Goal: Navigation & Orientation: Find specific page/section

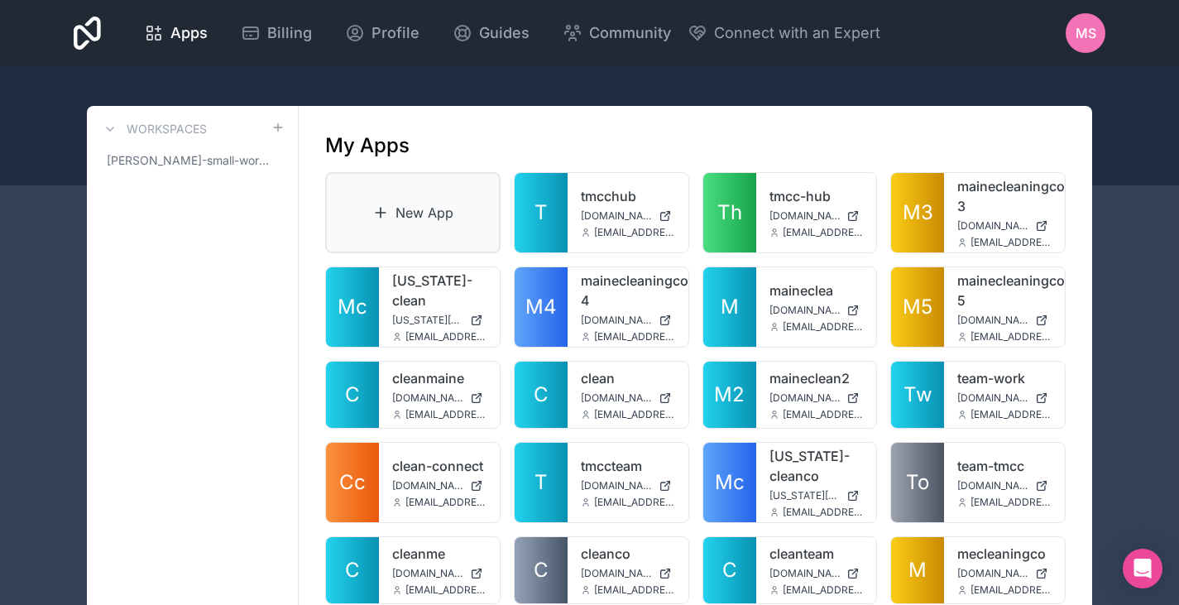
click at [427, 199] on link "New App" at bounding box center [412, 212] width 175 height 81
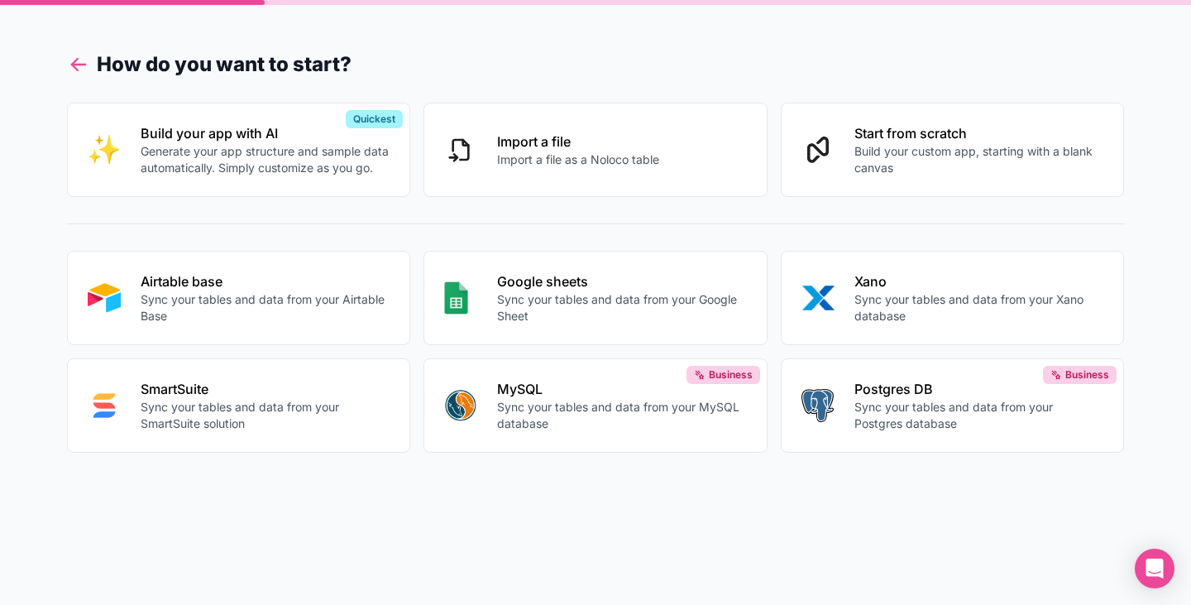
click at [77, 70] on icon at bounding box center [74, 68] width 6 height 6
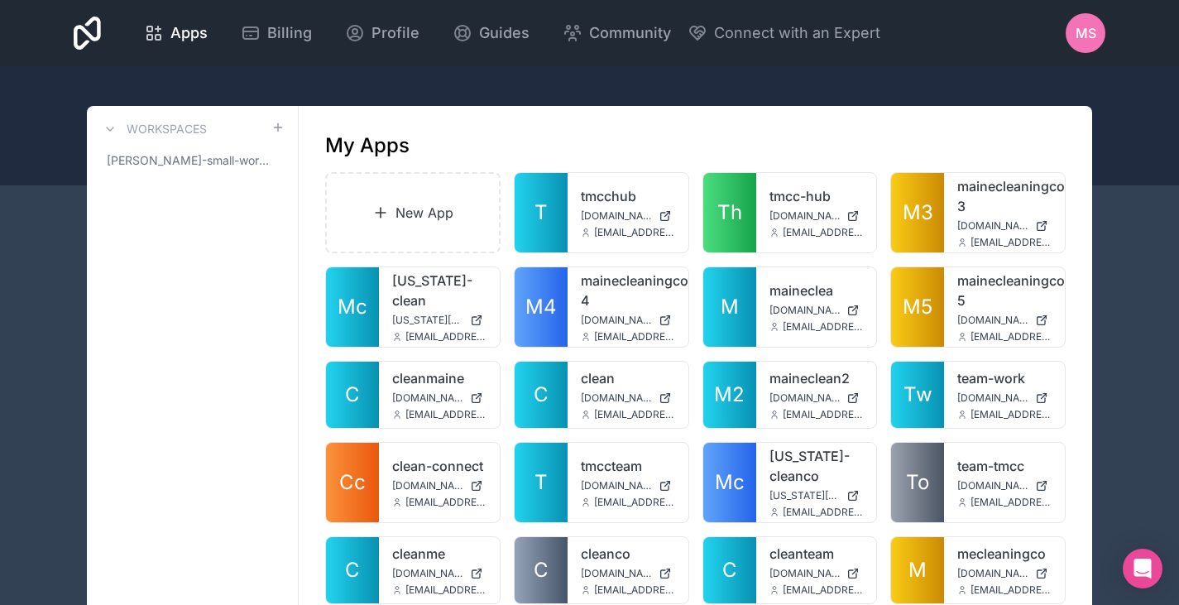
click at [84, 30] on icon at bounding box center [87, 33] width 27 height 33
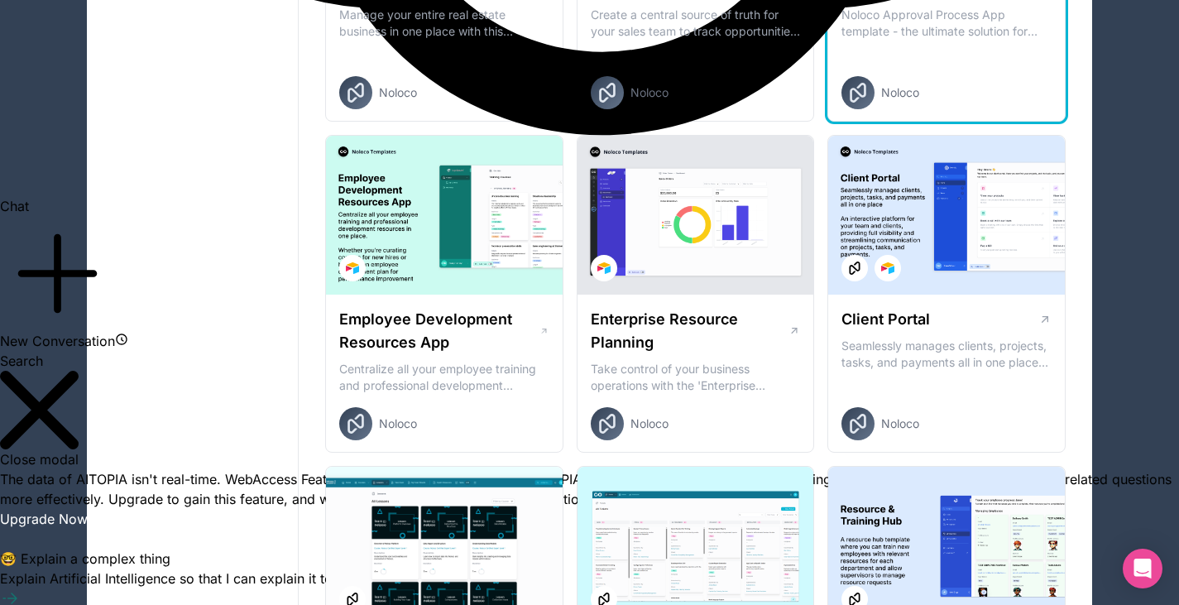
scroll to position [1645, 0]
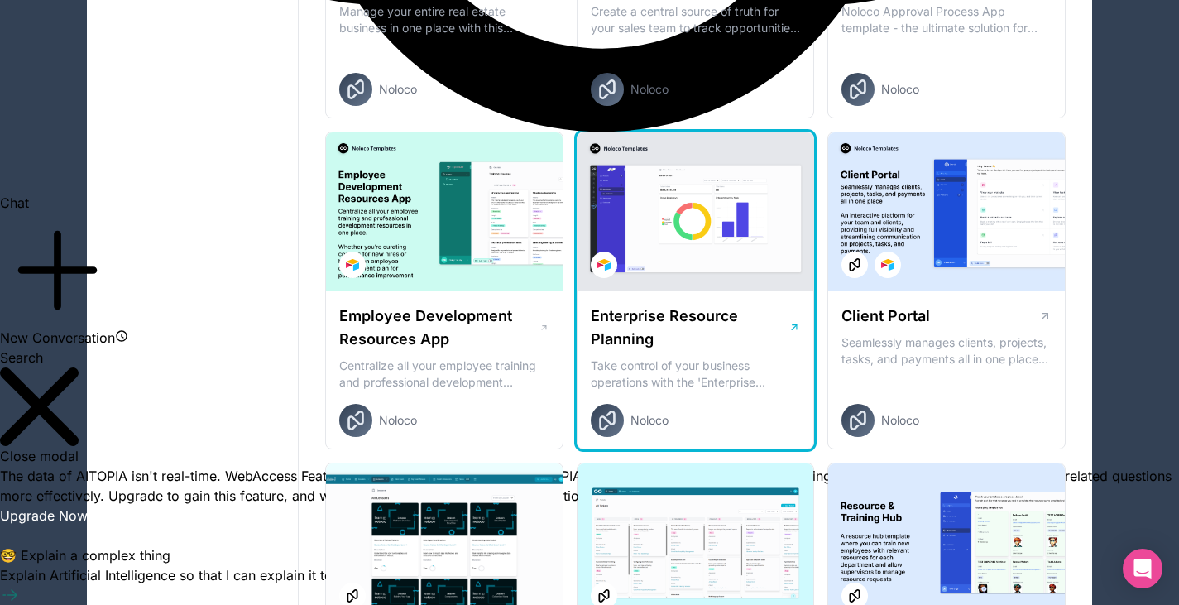
click at [745, 207] on div at bounding box center [695, 211] width 237 height 159
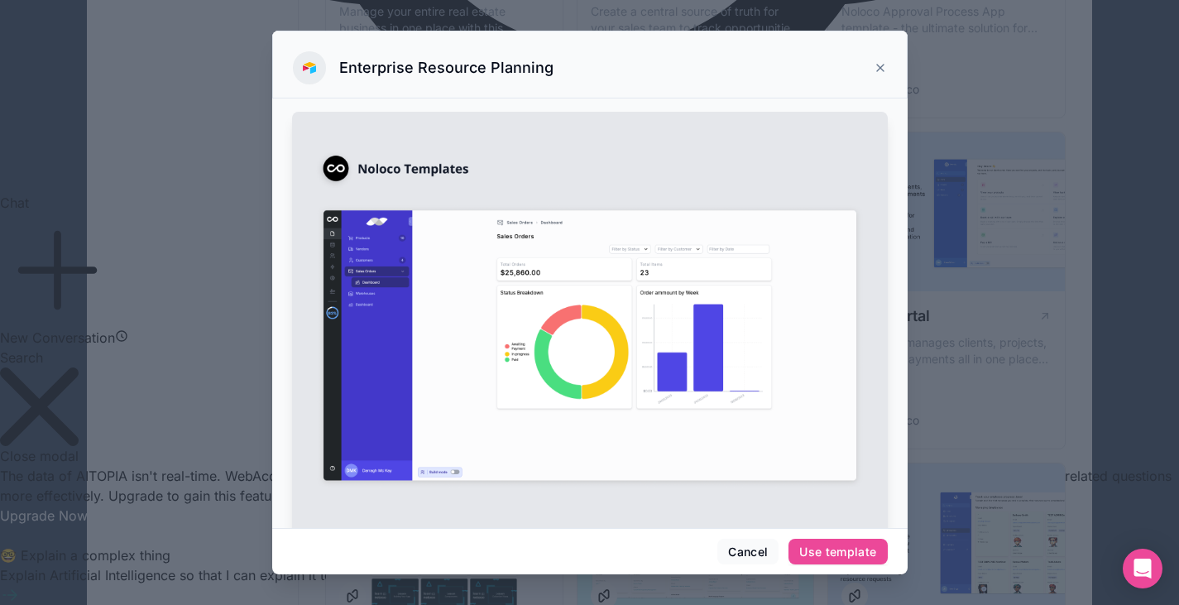
click at [183, 243] on div at bounding box center [589, 302] width 1179 height 605
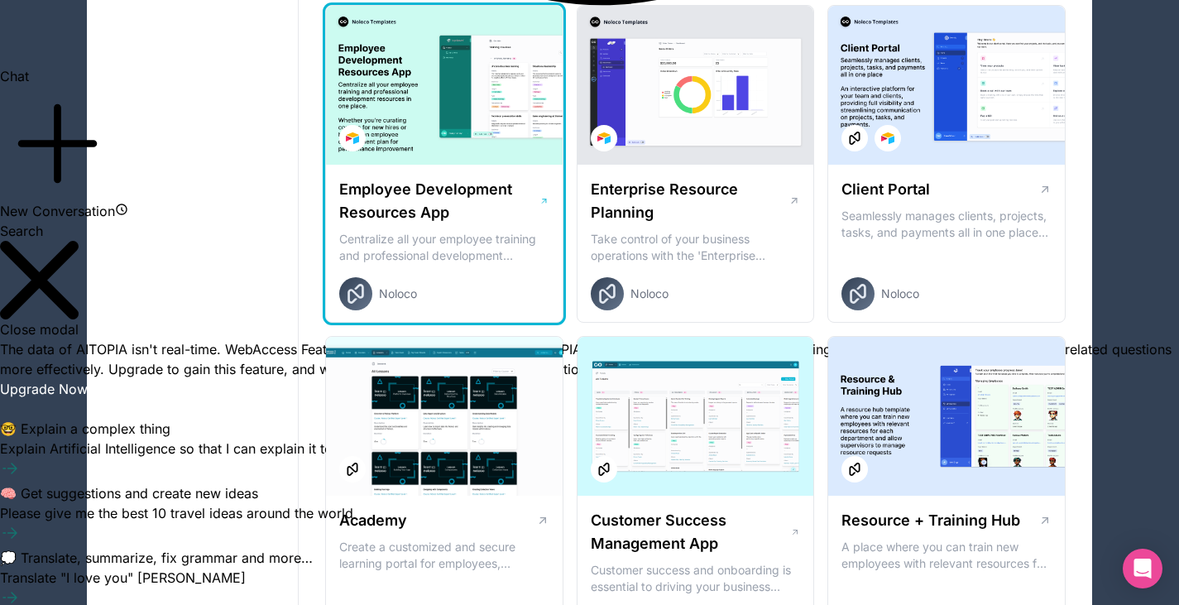
scroll to position [1771, 0]
click at [480, 179] on h1 "Employee Development Resources App" at bounding box center [439, 202] width 200 height 46
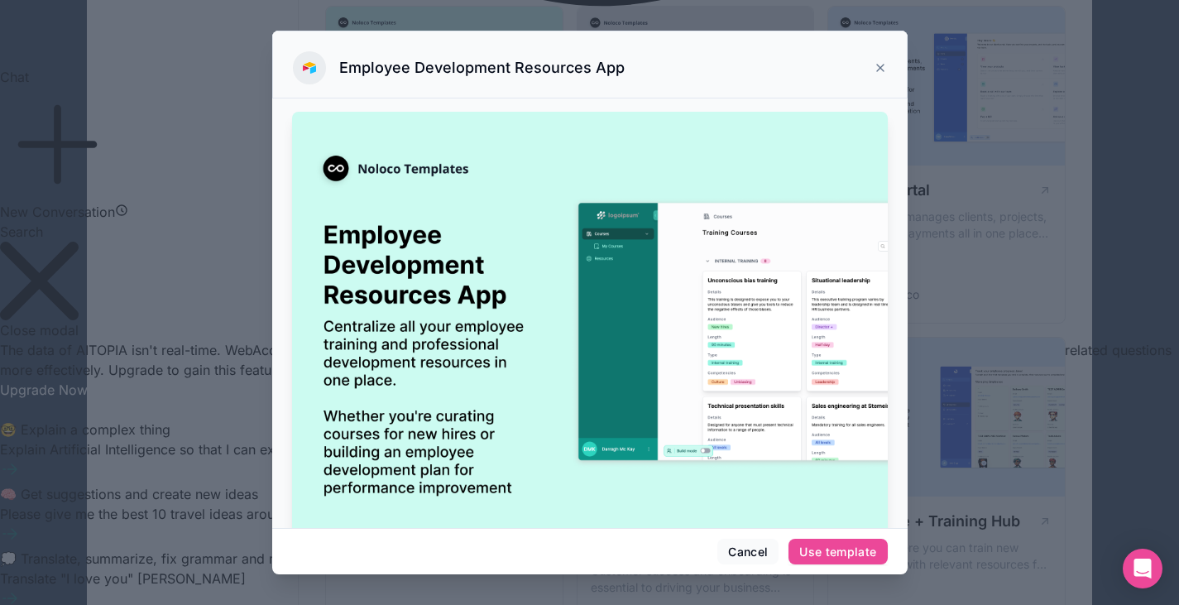
click at [156, 257] on div at bounding box center [589, 302] width 1179 height 605
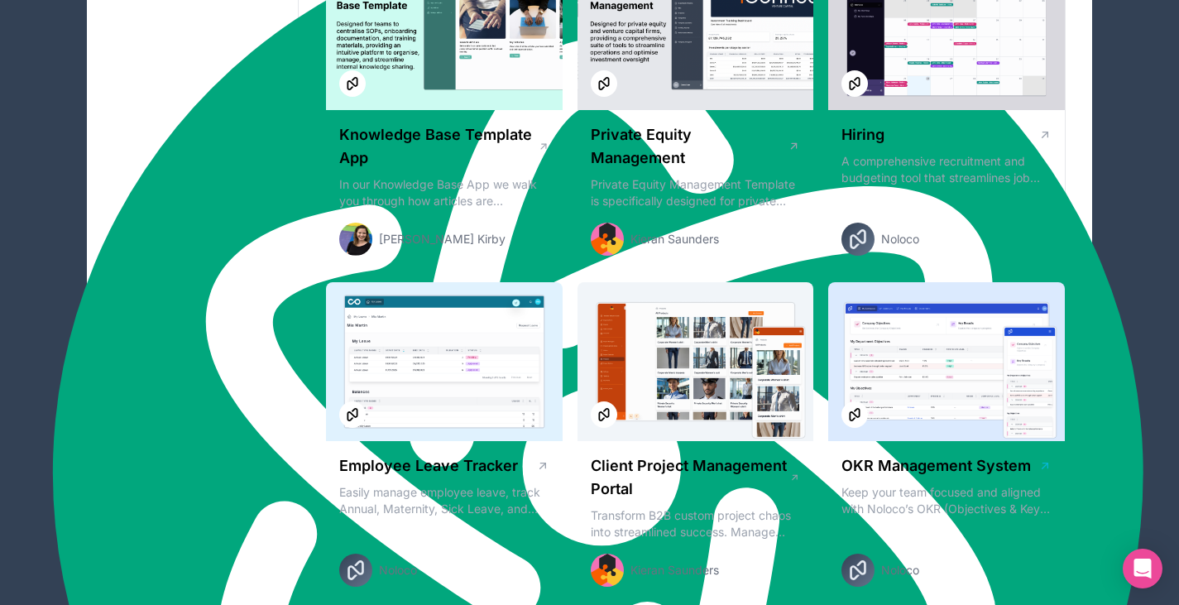
scroll to position [2519, 0]
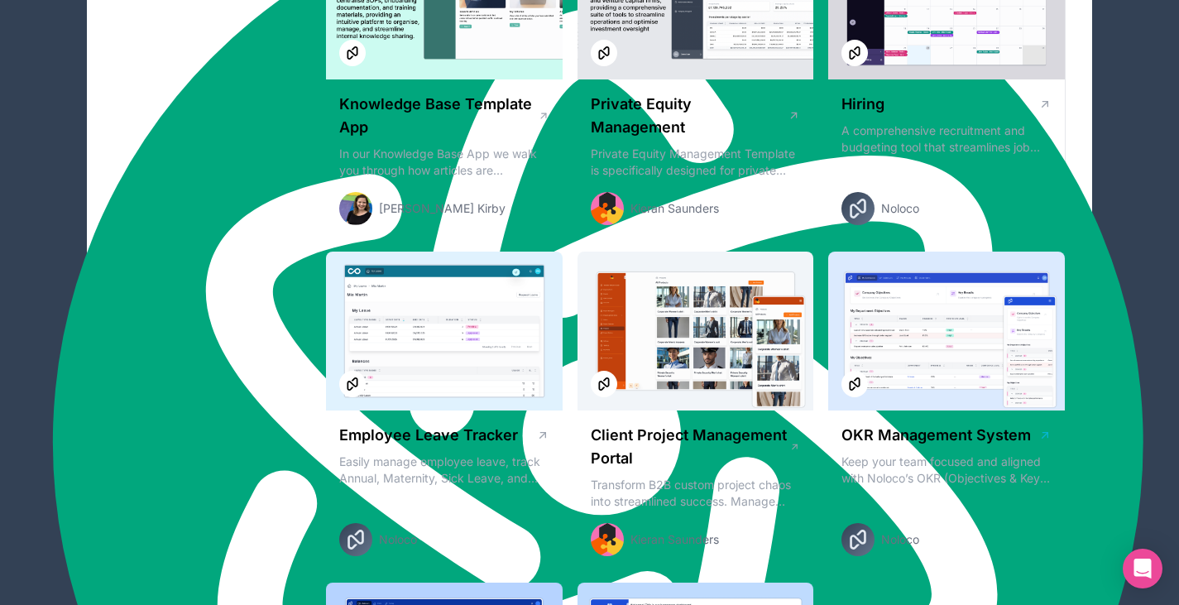
click at [935, 380] on div at bounding box center [946, 330] width 237 height 159
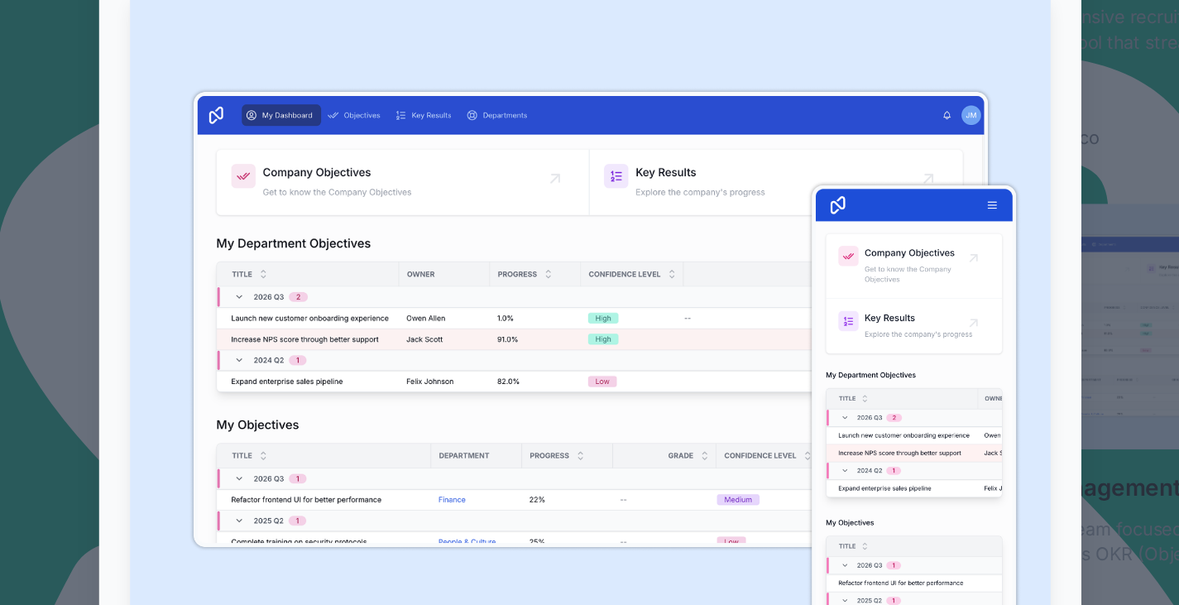
scroll to position [26, 0]
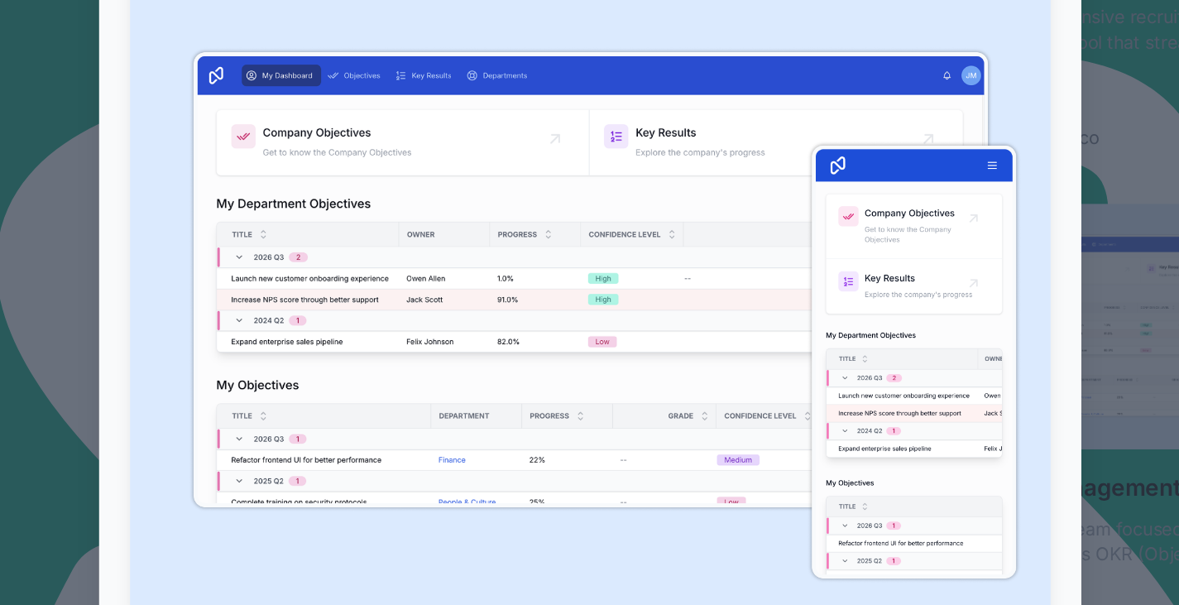
click at [927, 306] on div at bounding box center [589, 302] width 1179 height 605
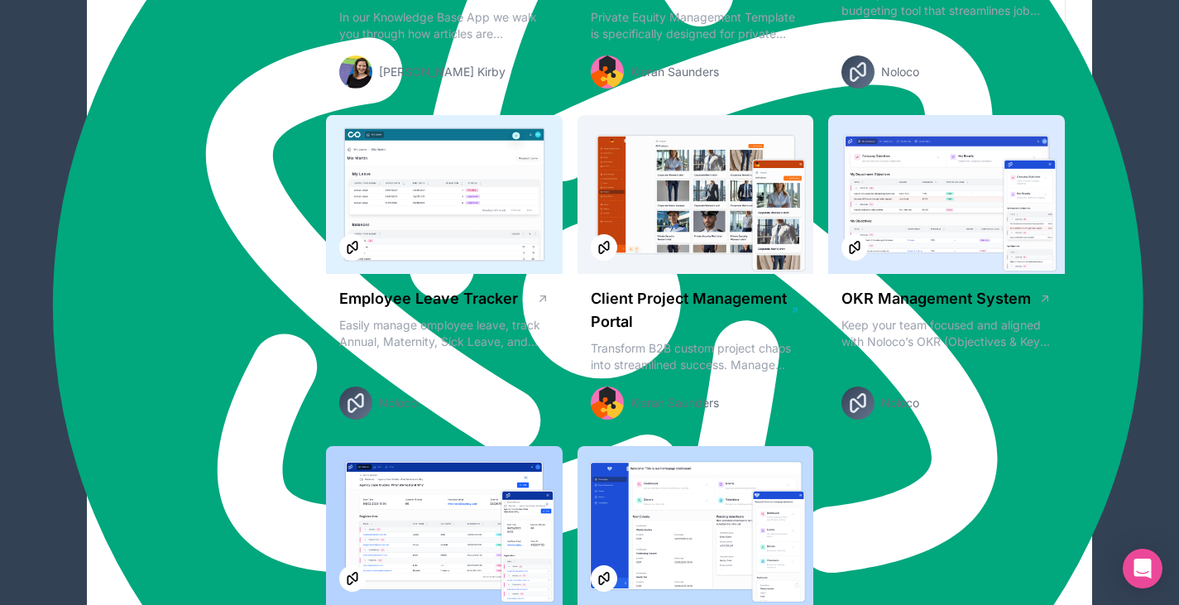
scroll to position [2655, 0]
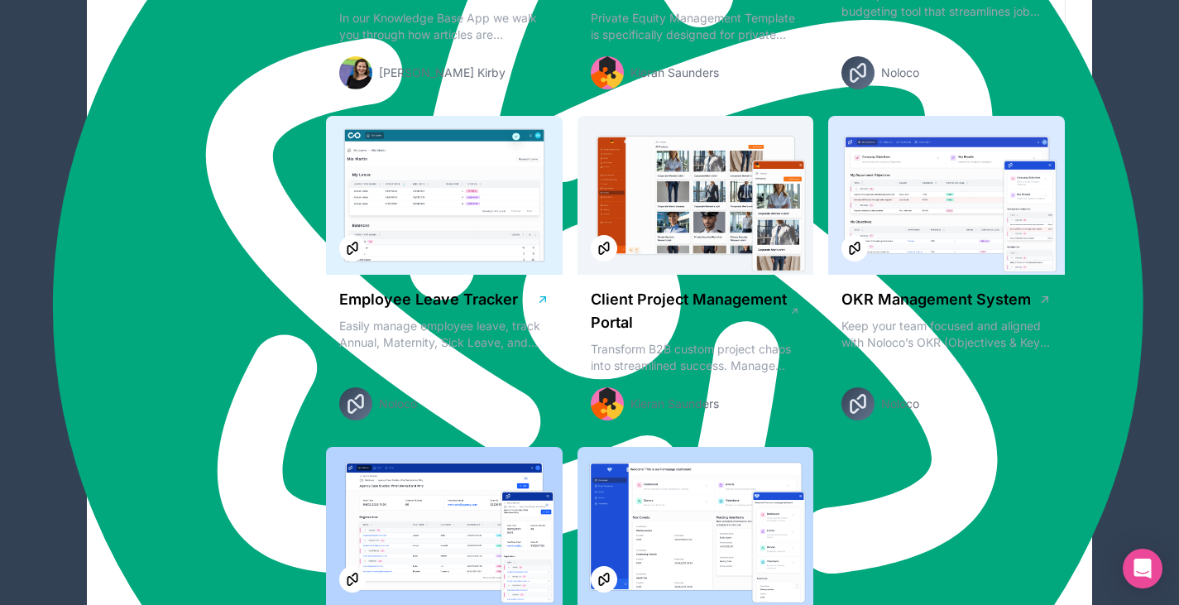
click at [485, 216] on div at bounding box center [444, 195] width 237 height 159
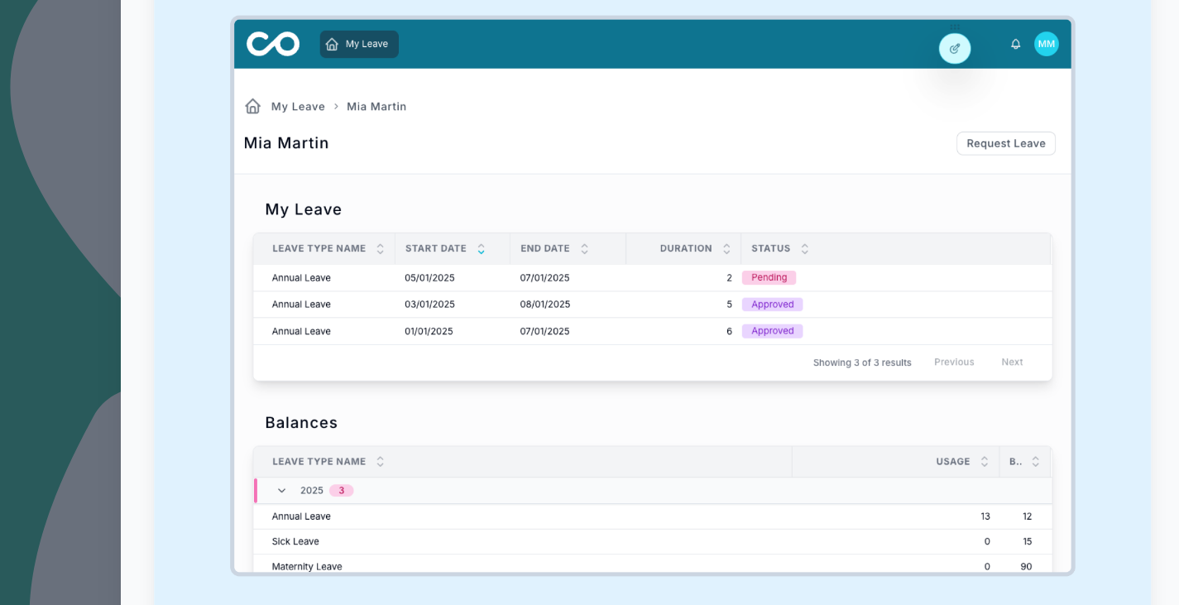
scroll to position [49, 0]
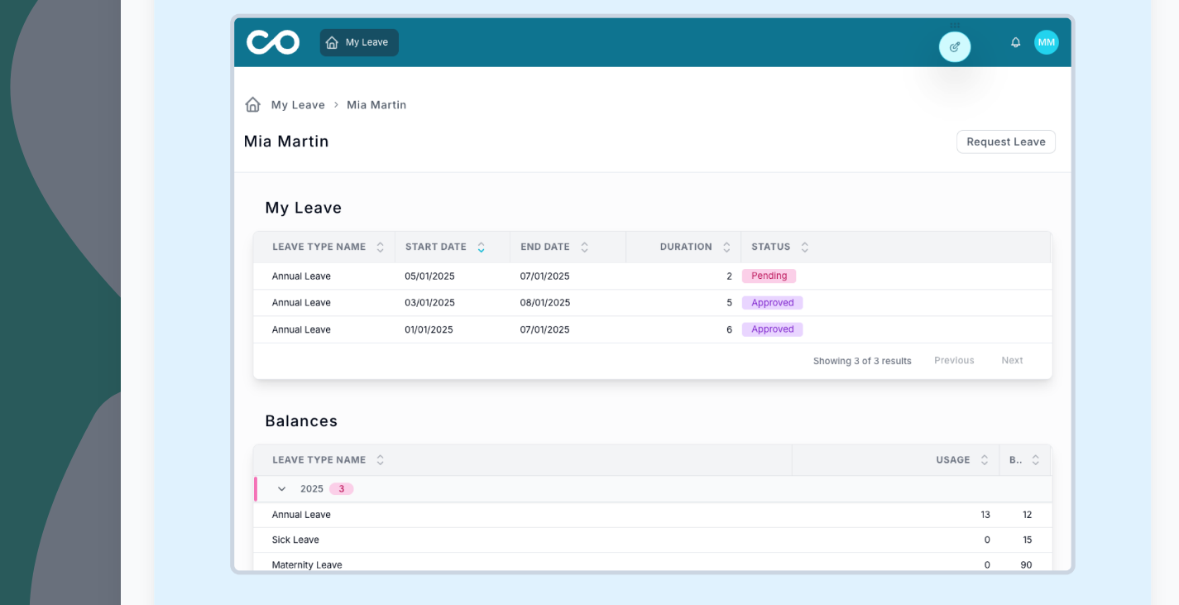
click at [237, 298] on div at bounding box center [589, 302] width 1179 height 605
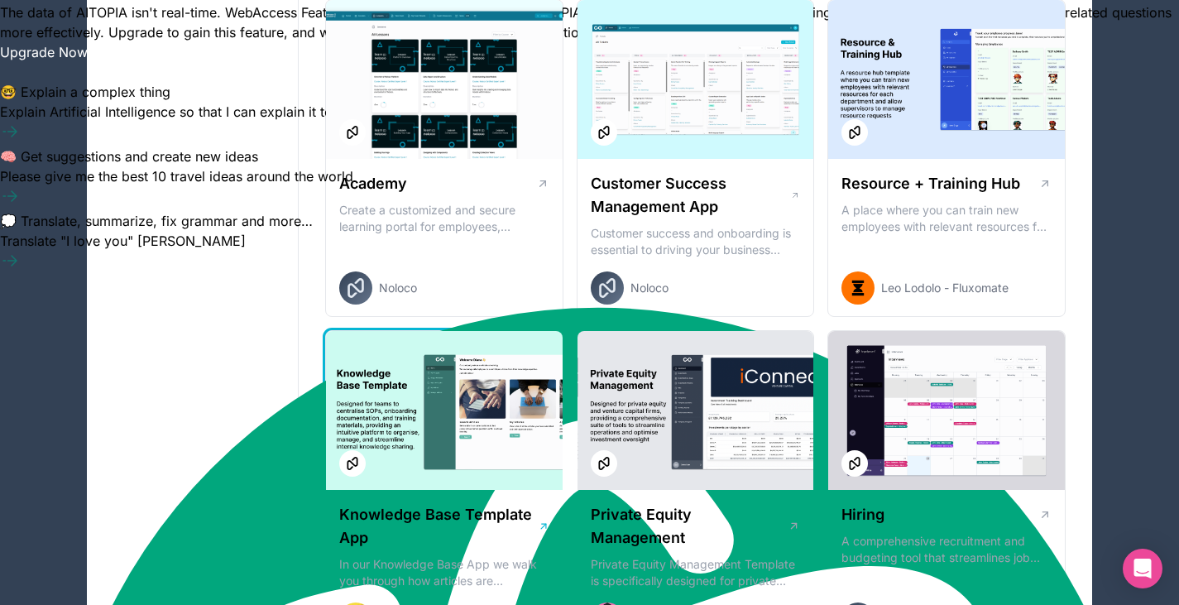
scroll to position [2110, 0]
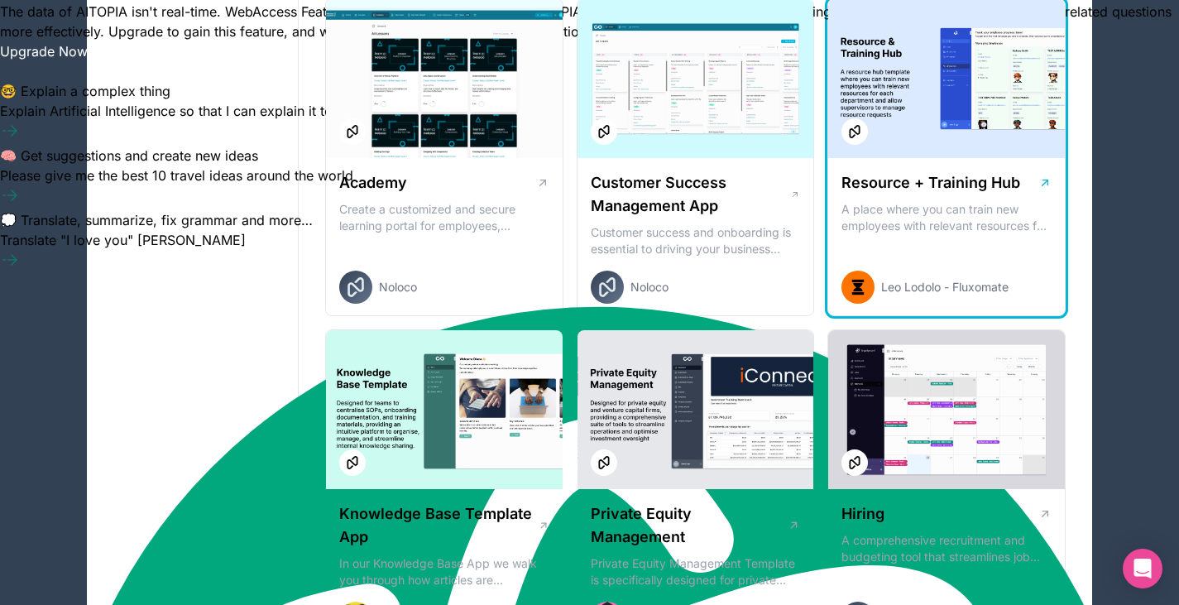
click at [911, 158] on div "Resource + Training Hub A place where you can train new employees with relevant…" at bounding box center [946, 237] width 237 height 159
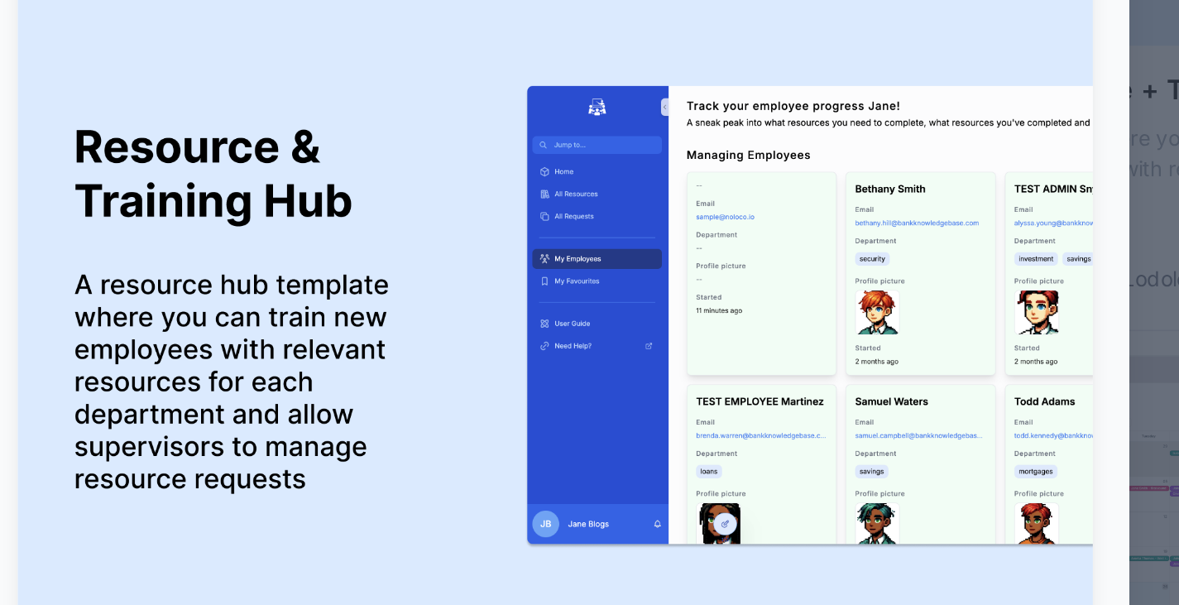
scroll to position [28, 0]
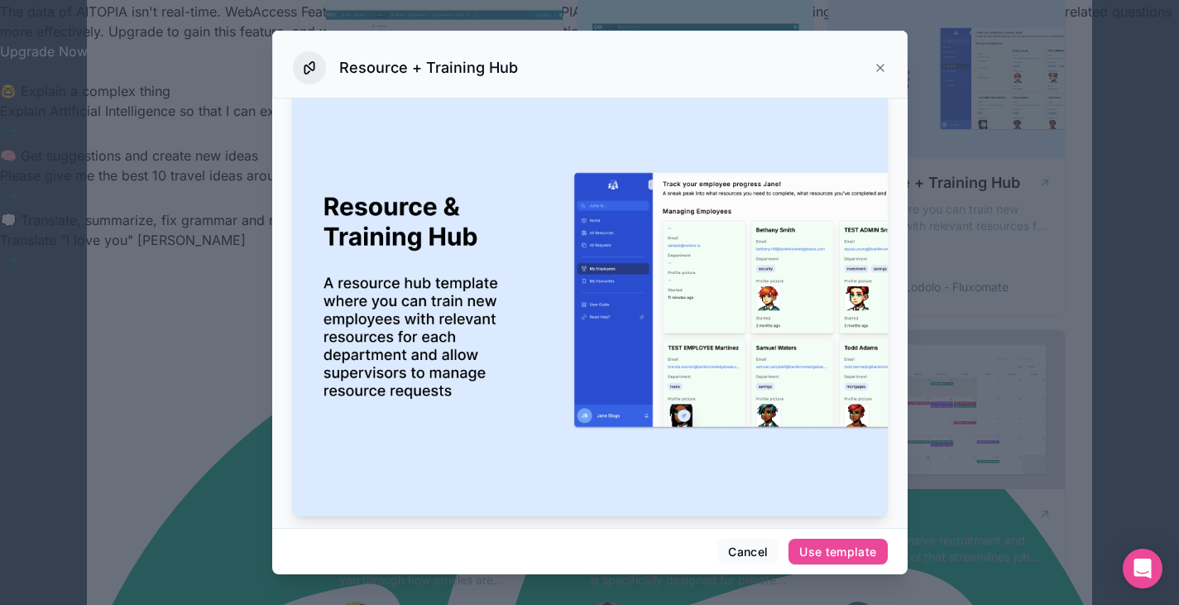
click at [946, 122] on div at bounding box center [589, 302] width 1179 height 605
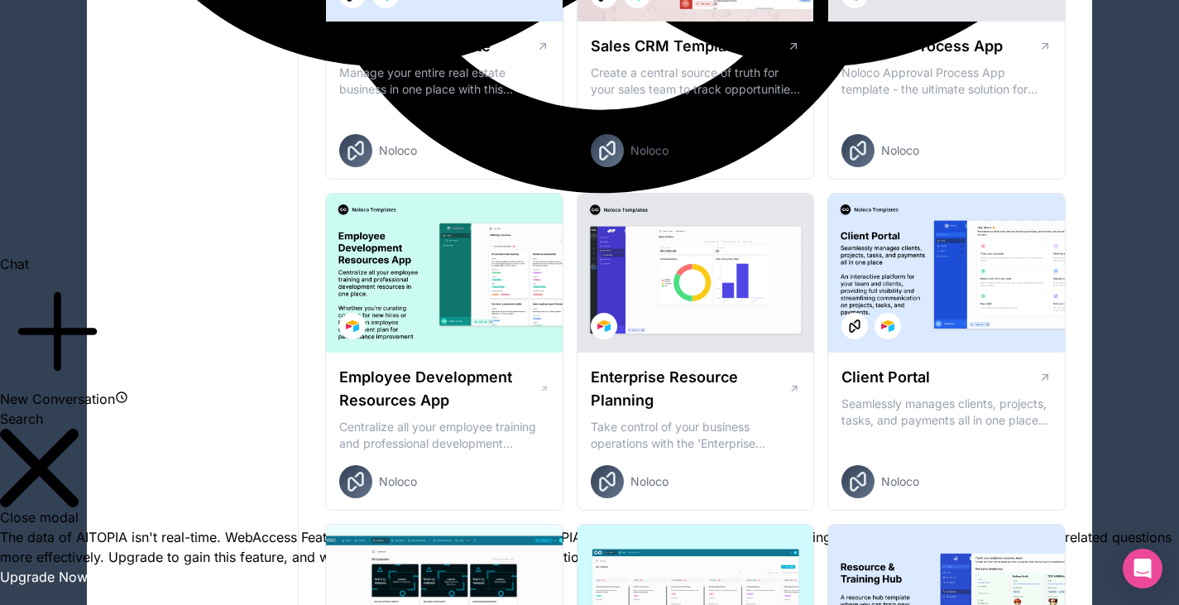
scroll to position [1585, 0]
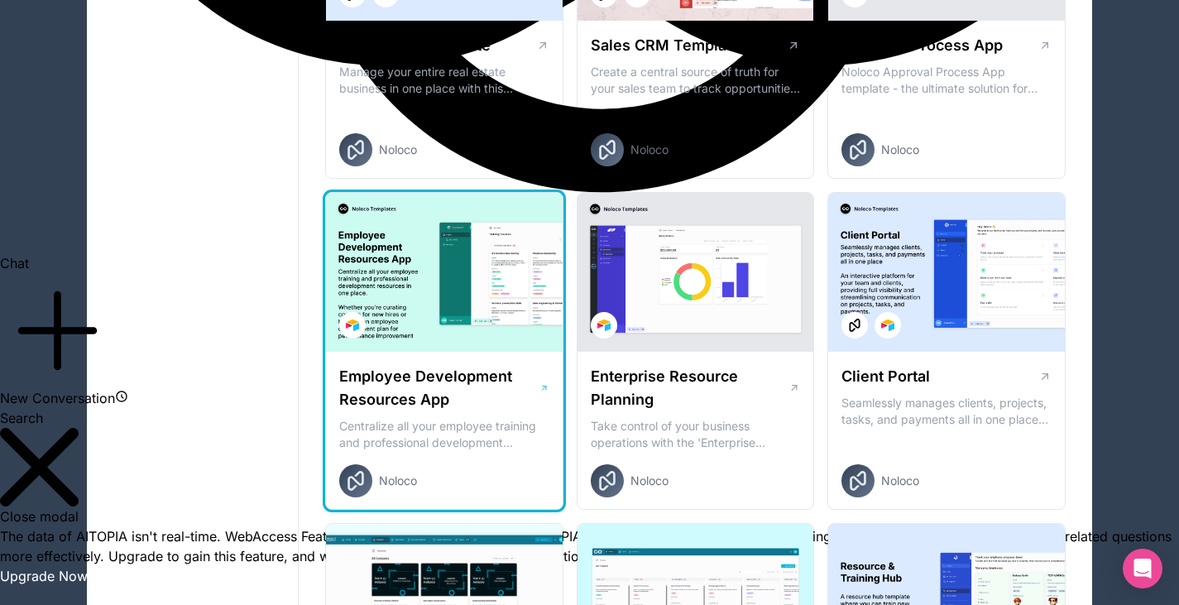
click at [517, 245] on div at bounding box center [444, 272] width 237 height 159
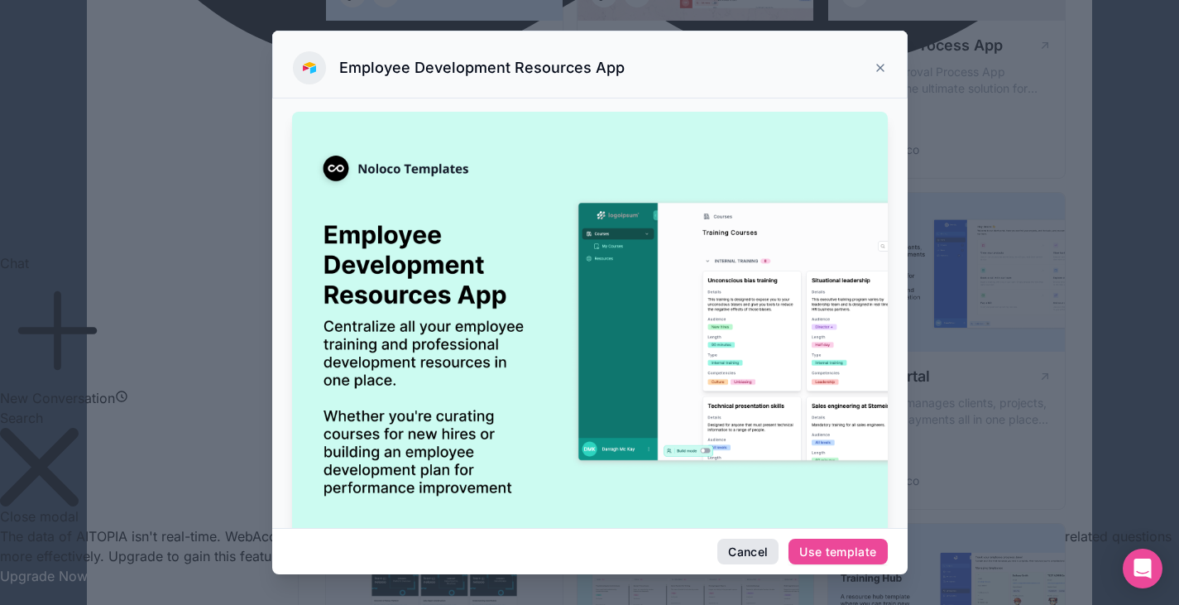
click at [741, 544] on button "Cancel" at bounding box center [747, 552] width 61 height 26
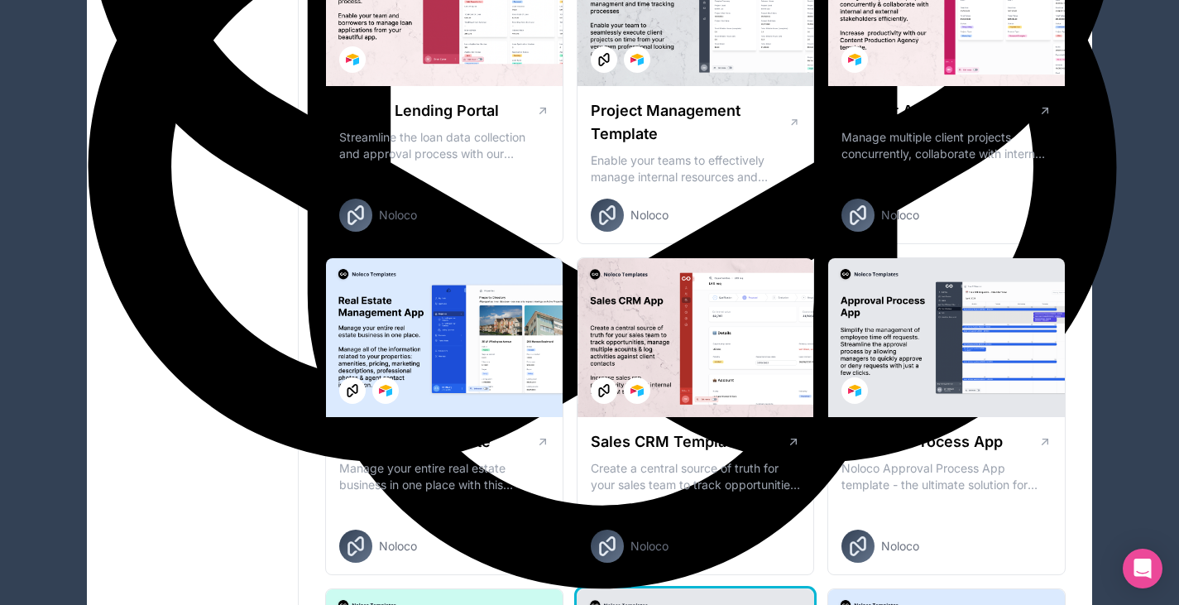
scroll to position [1185, 0]
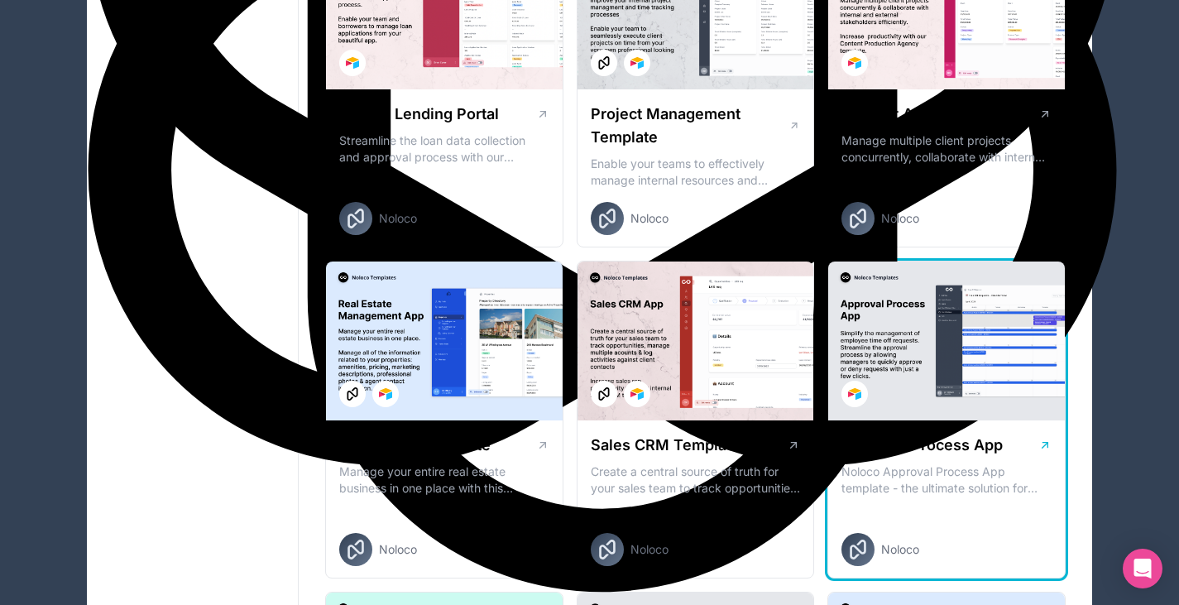
click at [966, 382] on div at bounding box center [946, 340] width 237 height 159
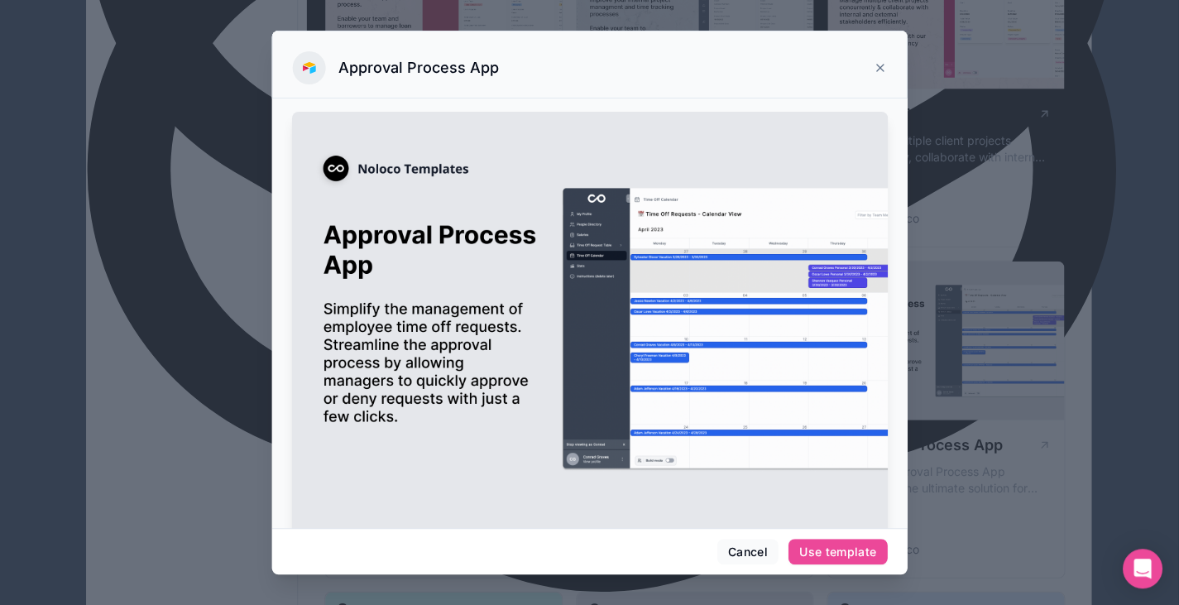
scroll to position [1185, 0]
click at [876, 67] on icon at bounding box center [880, 67] width 13 height 13
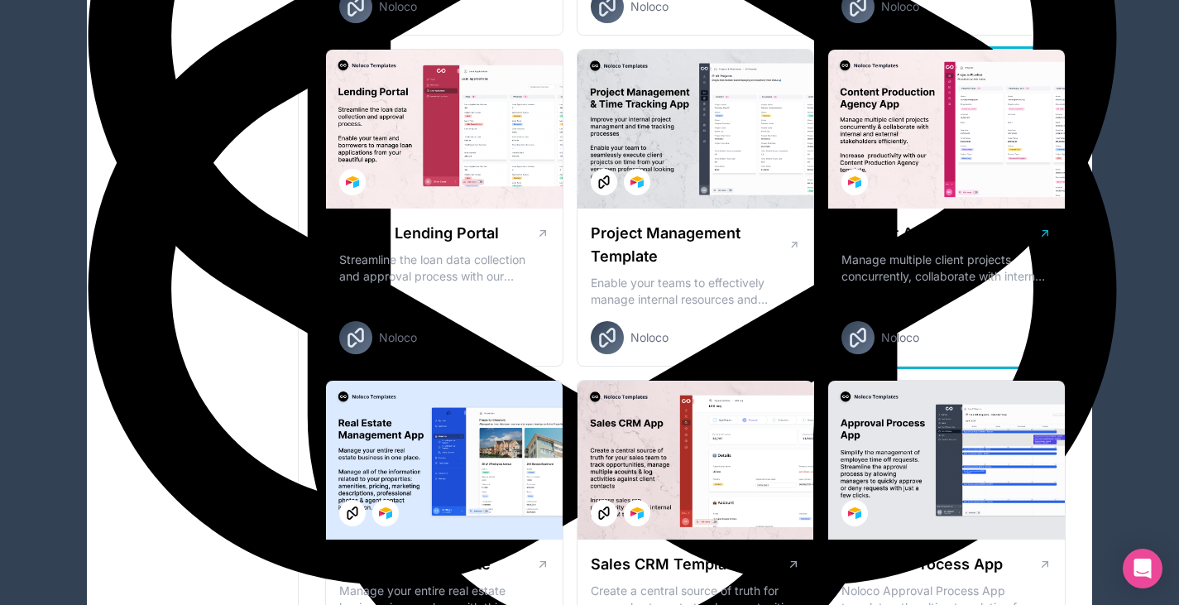
scroll to position [1020, 0]
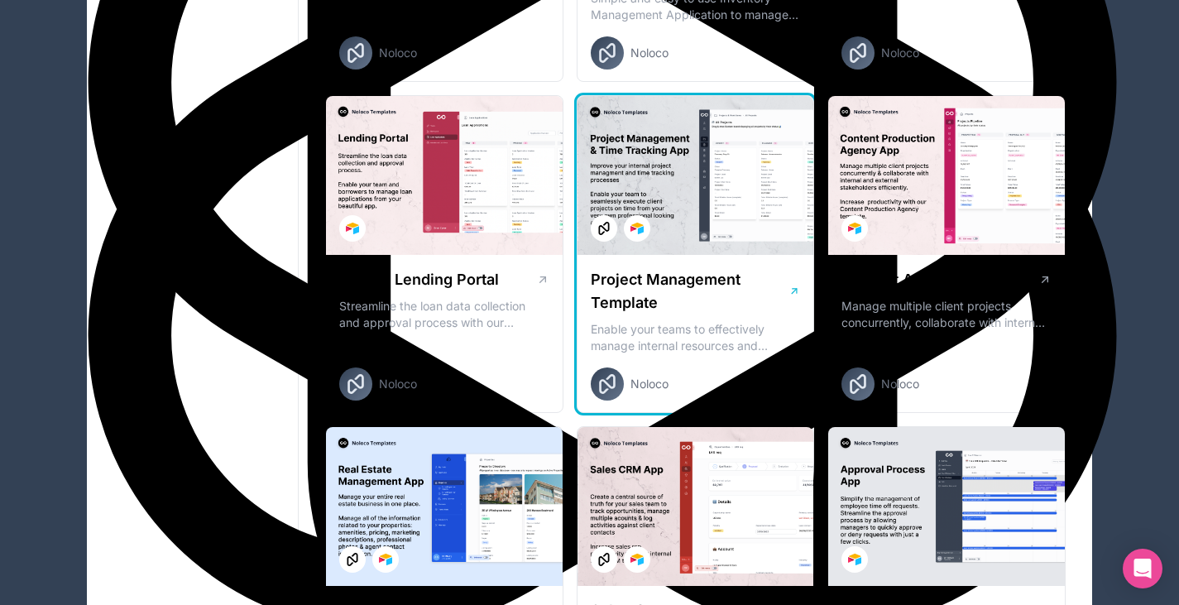
click at [712, 174] on div at bounding box center [695, 175] width 237 height 159
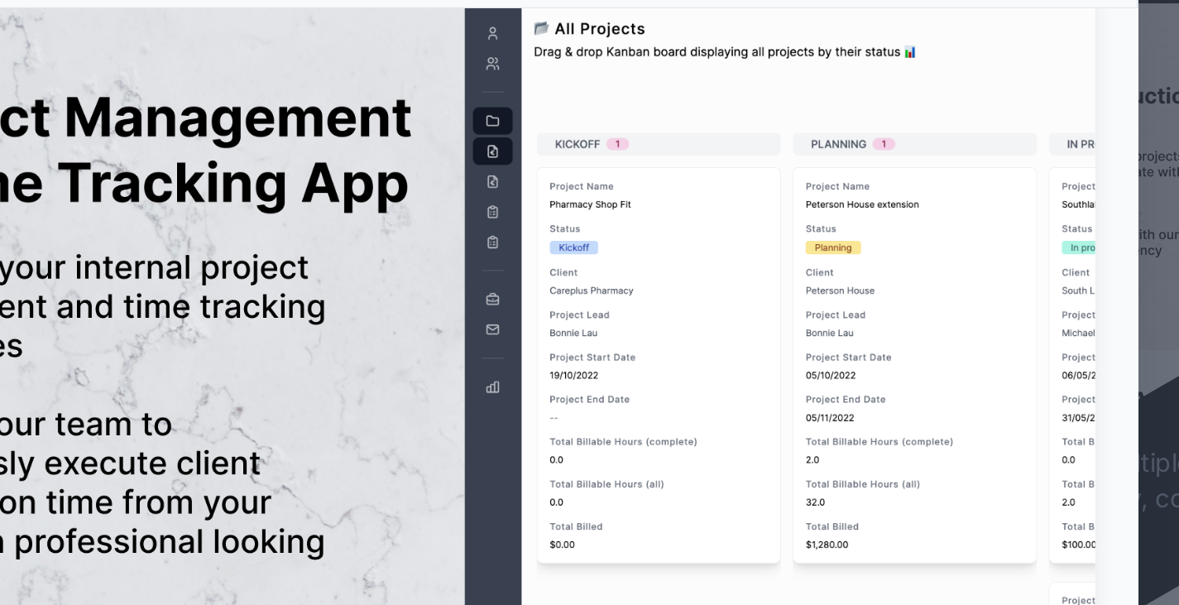
scroll to position [91, 0]
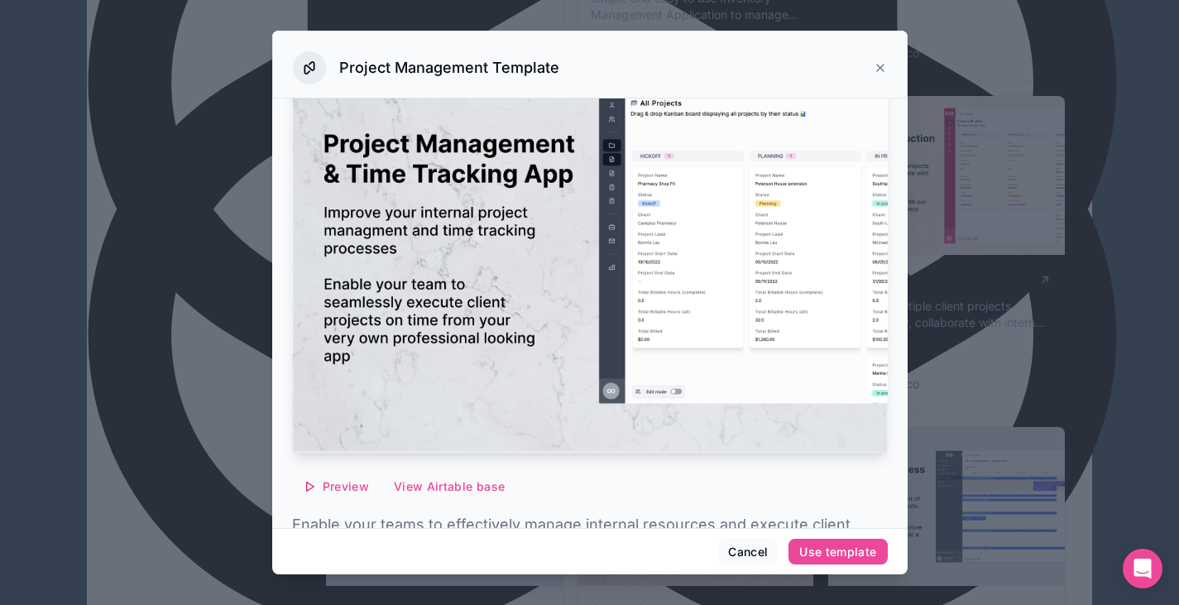
click at [212, 352] on div at bounding box center [589, 302] width 1179 height 605
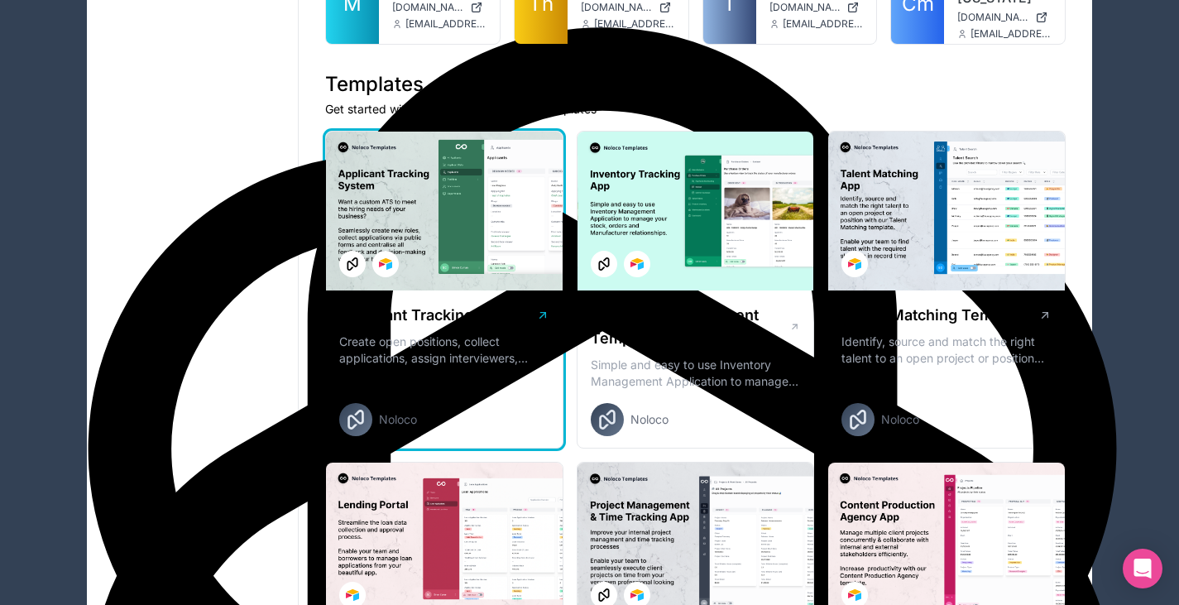
scroll to position [652, 0]
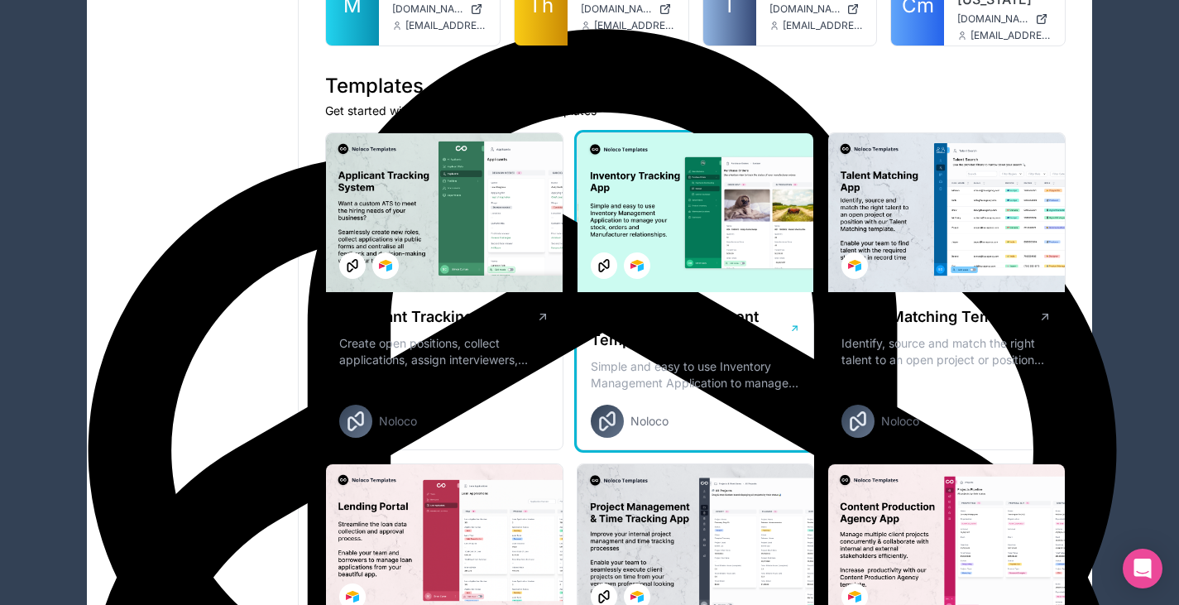
click at [635, 227] on div at bounding box center [695, 212] width 237 height 159
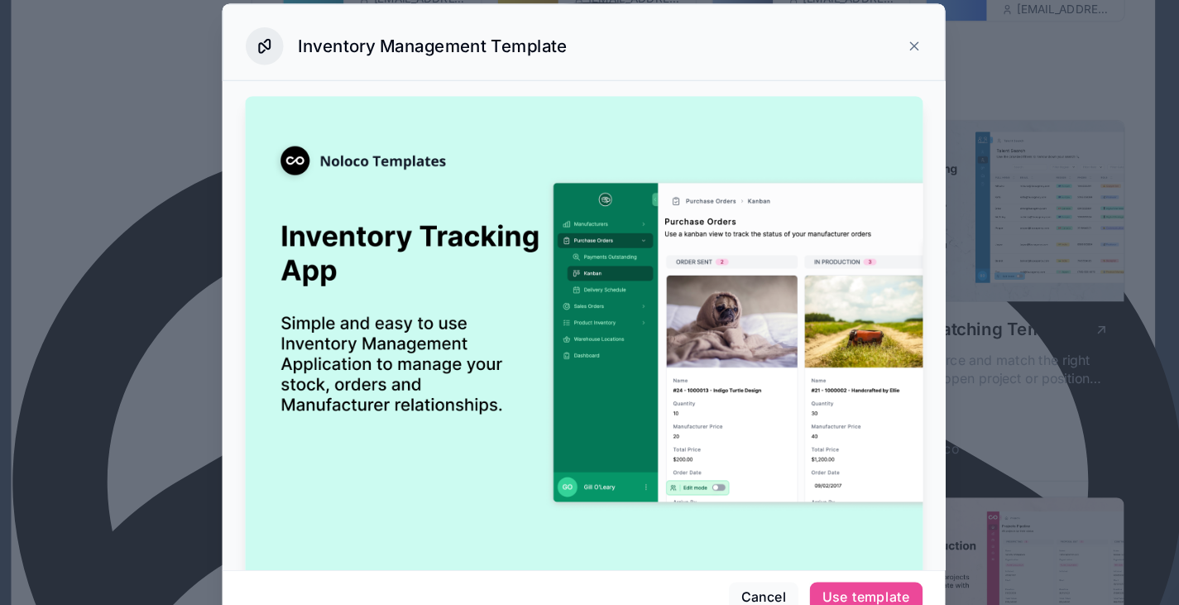
click at [126, 218] on div at bounding box center [589, 302] width 1179 height 605
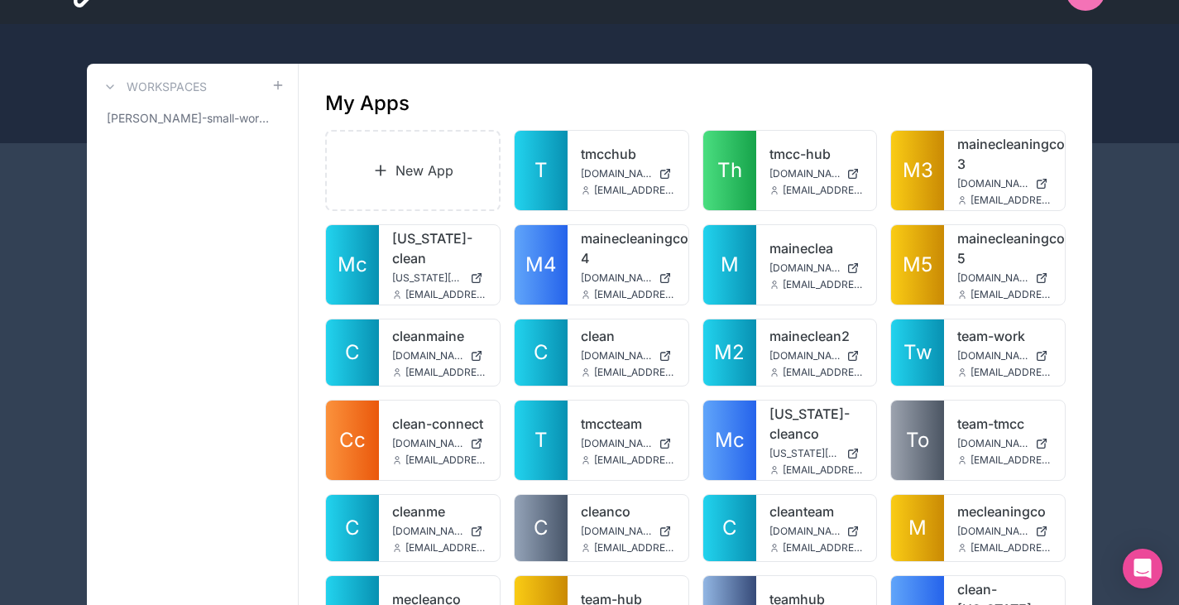
scroll to position [40, 0]
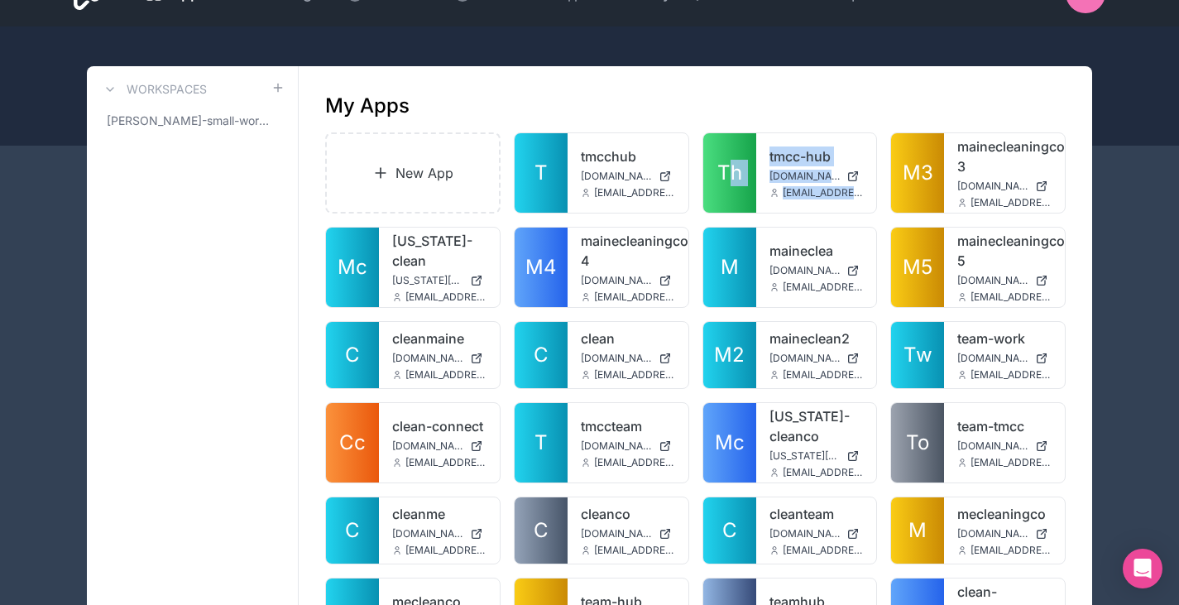
drag, startPoint x: 876, startPoint y: 199, endPoint x: 691, endPoint y: 205, distance: 185.4
type textarea "**********"
click at [691, 205] on div "New App T tmcchub [DOMAIN_NAME] [EMAIL_ADDRESS][DOMAIN_NAME] Th tmcc-hub [DOMAI…" at bounding box center [695, 395] width 740 height 526
click at [729, 109] on div "My Apps" at bounding box center [695, 106] width 740 height 26
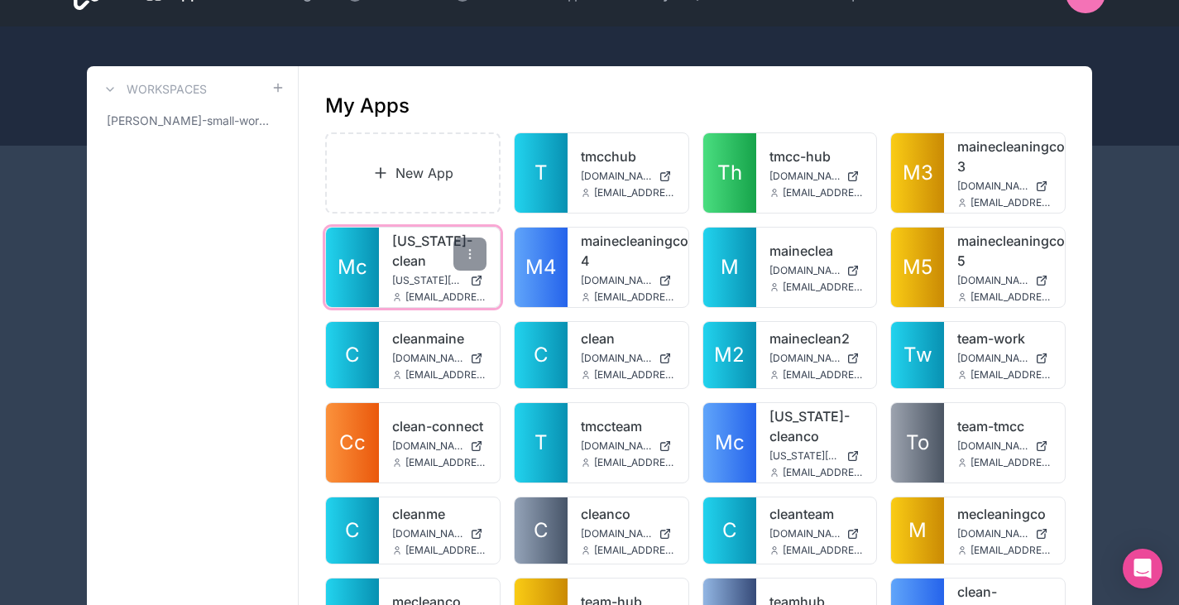
click at [429, 274] on span "[US_STATE][DOMAIN_NAME]" at bounding box center [427, 280] width 71 height 13
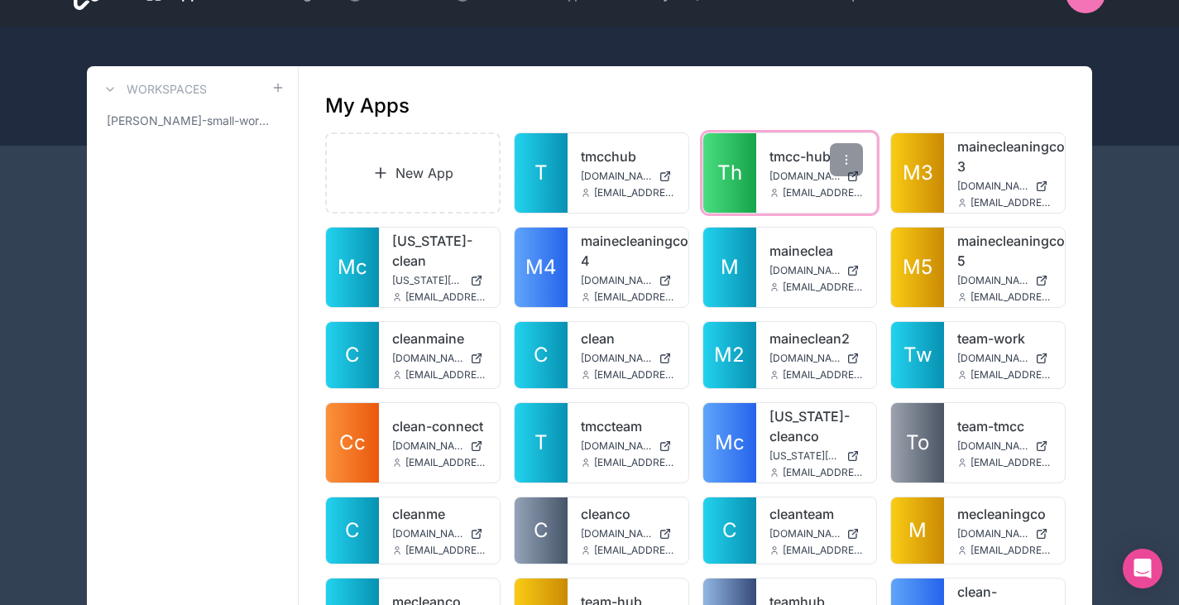
click at [740, 181] on span "Th" at bounding box center [729, 173] width 25 height 26
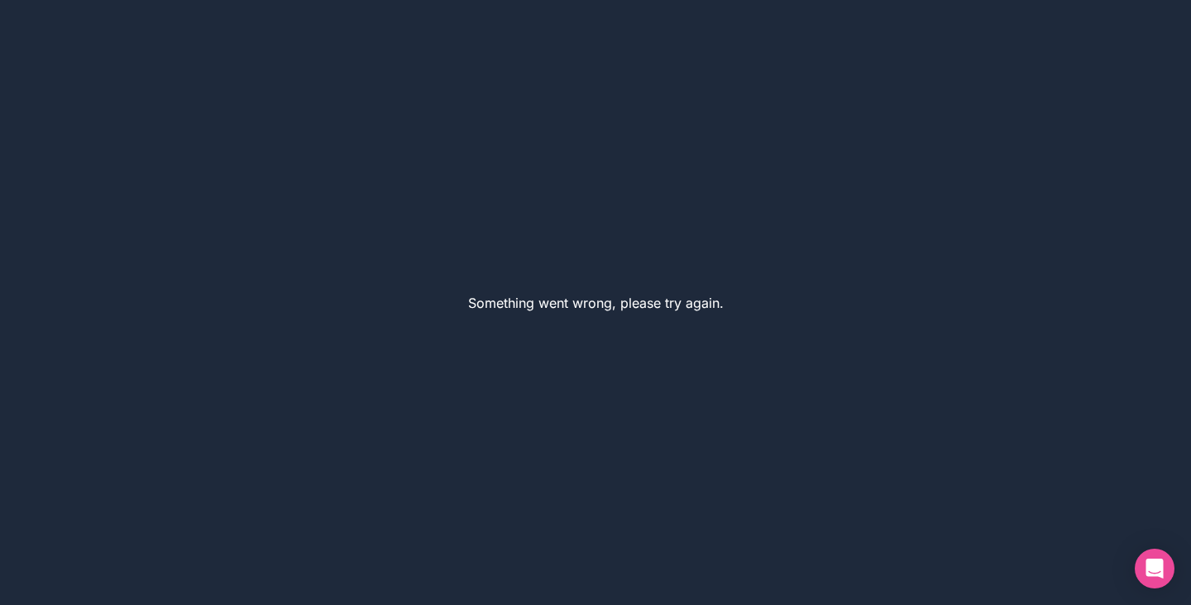
drag, startPoint x: 263, startPoint y: 72, endPoint x: 257, endPoint y: -15, distance: 87.1
